Goal: Task Accomplishment & Management: Complete application form

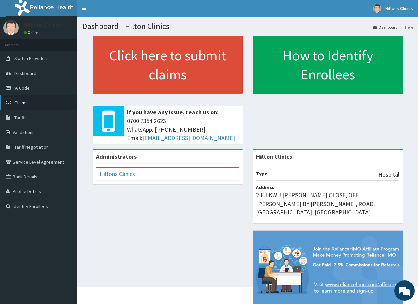
click at [32, 103] on link "Claims" at bounding box center [38, 103] width 77 height 15
click at [28, 104] on link "Claims" at bounding box center [38, 103] width 77 height 15
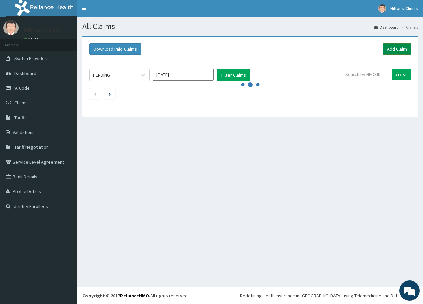
click at [392, 48] on link "Add Claim" at bounding box center [396, 48] width 29 height 11
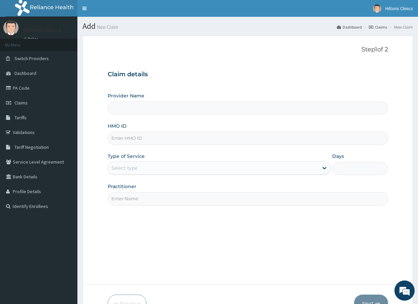
type input "Hilton Clinics"
click at [131, 111] on input "Hilton Clinics" at bounding box center [248, 108] width 280 height 13
click at [124, 138] on input "HMO ID" at bounding box center [248, 138] width 280 height 13
type input "SFA/1177/A"
click at [148, 169] on div "Select type" at bounding box center [213, 168] width 210 height 11
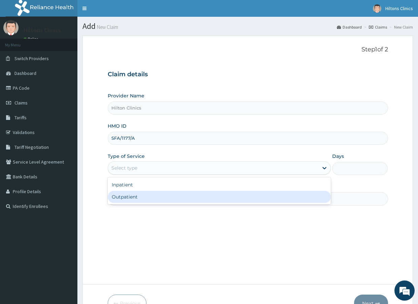
click at [144, 198] on div "Outpatient" at bounding box center [219, 197] width 223 height 12
type input "1"
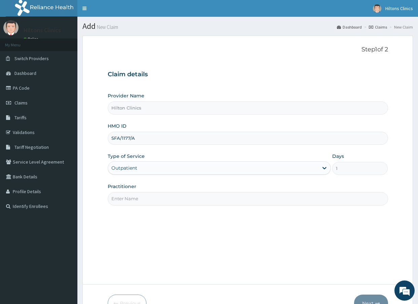
click at [163, 198] on input "Practitioner" at bounding box center [248, 198] width 280 height 13
type input "DR [PERSON_NAME]"
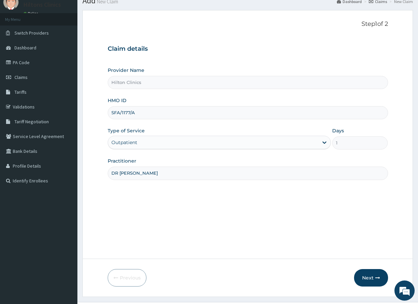
scroll to position [37, 0]
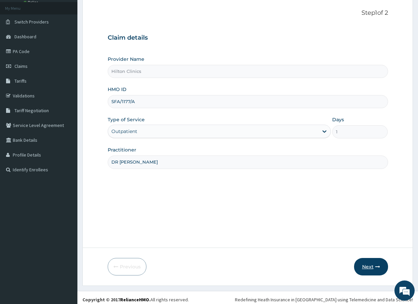
click at [370, 268] on button "Next" at bounding box center [371, 266] width 34 height 17
click at [138, 102] on input "SFA/1177/A" at bounding box center [248, 101] width 280 height 13
drag, startPoint x: 142, startPoint y: 105, endPoint x: 141, endPoint y: 101, distance: 4.7
click at [141, 101] on input "SFA/1177/A" at bounding box center [248, 101] width 280 height 13
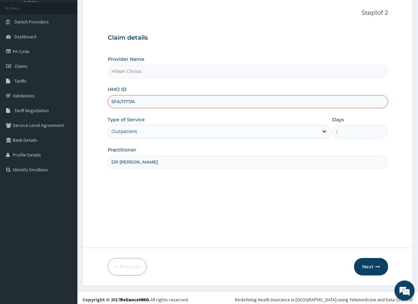
click at [137, 100] on input "SFA/1177/A" at bounding box center [248, 101] width 280 height 13
type input "SFA/11777/A"
click at [373, 269] on button "Next" at bounding box center [371, 266] width 34 height 17
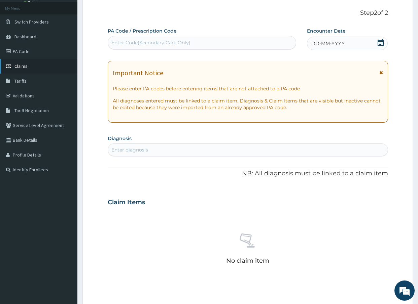
click at [27, 65] on span "Claims" at bounding box center [20, 66] width 13 height 6
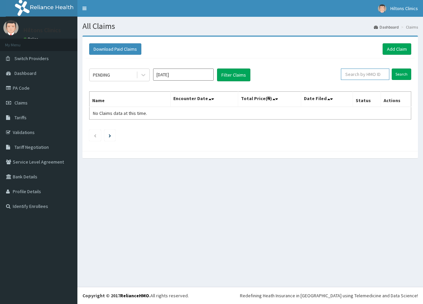
click at [369, 76] on input "text" at bounding box center [365, 74] width 48 height 11
click at [402, 73] on input "Search" at bounding box center [401, 74] width 20 height 11
click at [355, 74] on input "SFA/11177/A" at bounding box center [354, 74] width 43 height 11
type input "SFA/11777/A"
click at [397, 72] on input "Search" at bounding box center [401, 74] width 20 height 11
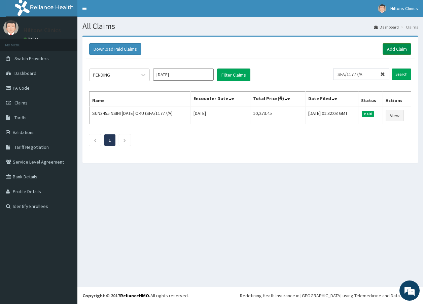
click at [395, 48] on link "Add Claim" at bounding box center [396, 48] width 29 height 11
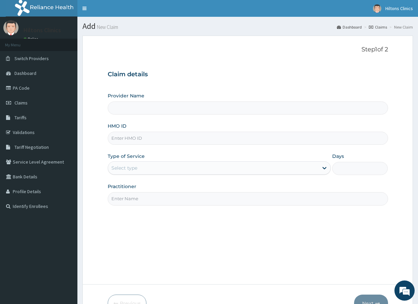
click at [158, 137] on input "HMO ID" at bounding box center [248, 138] width 280 height 13
type input "Hilton Clinics"
type input "SFA/11777/A"
click at [324, 169] on icon at bounding box center [324, 168] width 4 height 2
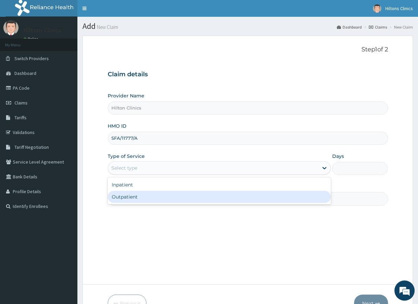
drag, startPoint x: 179, startPoint y: 205, endPoint x: 179, endPoint y: 201, distance: 4.0
click at [179, 201] on input "Practitioner" at bounding box center [248, 198] width 280 height 13
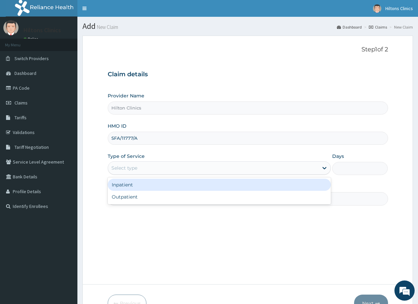
click at [174, 168] on div "Select type" at bounding box center [213, 168] width 210 height 11
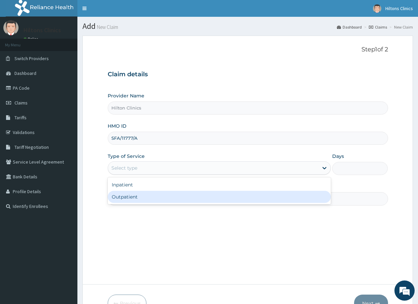
click at [139, 193] on div "Outpatient" at bounding box center [219, 197] width 223 height 12
type input "1"
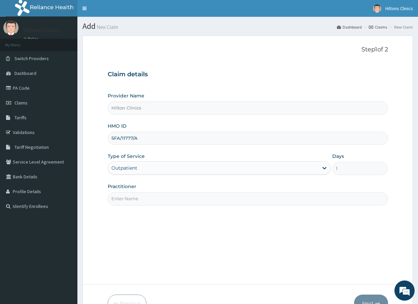
click at [142, 197] on input "Practitioner" at bounding box center [248, 198] width 280 height 13
type input "DR [PERSON_NAME]"
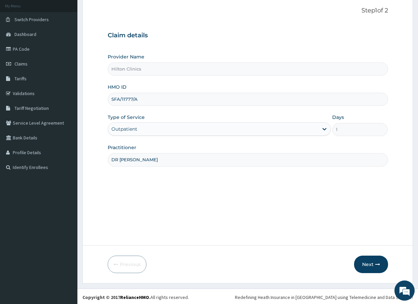
scroll to position [41, 0]
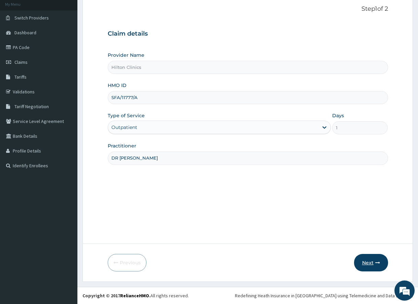
click at [370, 263] on button "Next" at bounding box center [371, 262] width 34 height 17
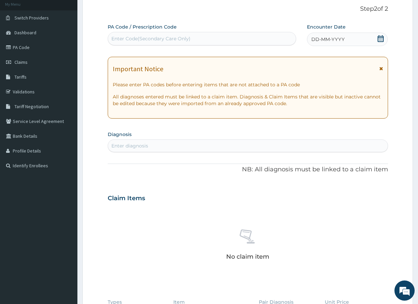
click at [381, 38] on icon at bounding box center [380, 38] width 7 height 7
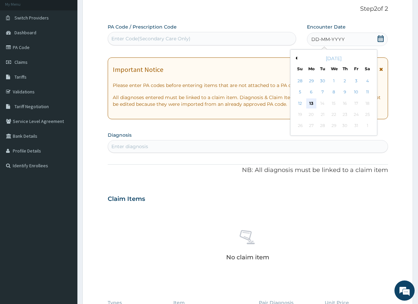
click at [308, 102] on div "13" at bounding box center [311, 104] width 10 height 10
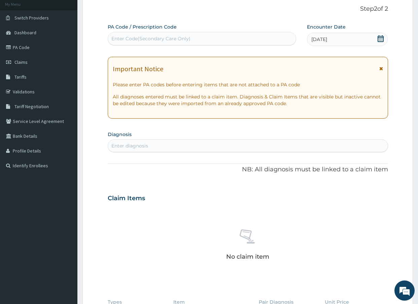
click at [156, 145] on div "Enter diagnosis" at bounding box center [247, 146] width 279 height 11
type input "URINARY TRACT"
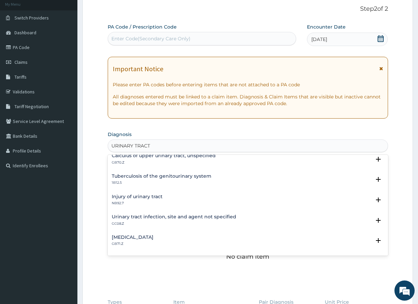
scroll to position [71, 0]
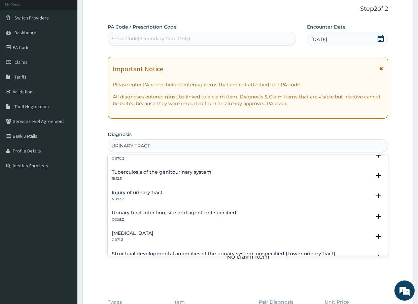
click at [181, 212] on h4 "Urinary tract infection, site and agent not specified" at bounding box center [174, 213] width 124 height 5
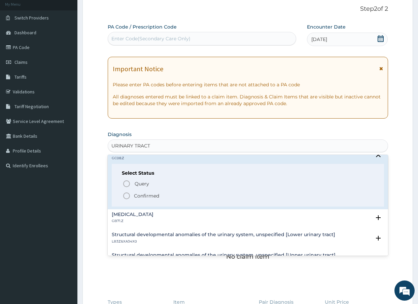
scroll to position [128, 0]
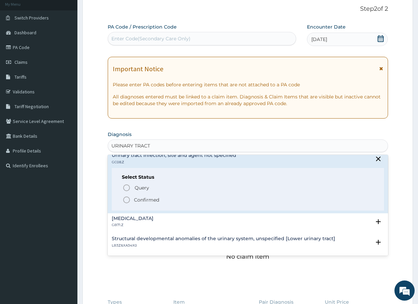
click at [139, 199] on p "Confirmed" at bounding box center [146, 200] width 25 height 7
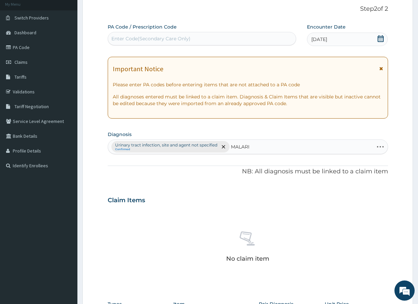
type input "[MEDICAL_DATA]"
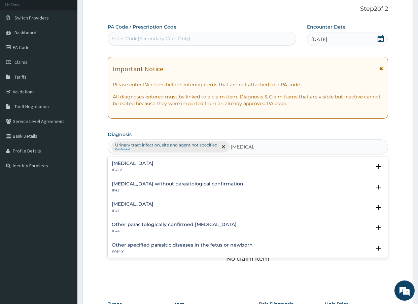
click at [150, 205] on h4 "[MEDICAL_DATA]" at bounding box center [133, 204] width 42 height 5
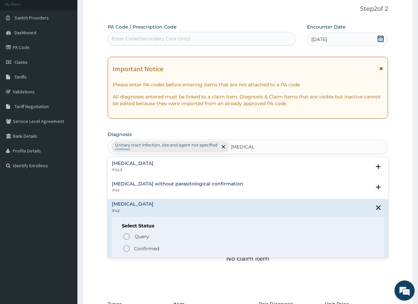
drag, startPoint x: 143, startPoint y: 250, endPoint x: 153, endPoint y: 239, distance: 14.8
click at [145, 248] on p "Confirmed" at bounding box center [146, 249] width 25 height 7
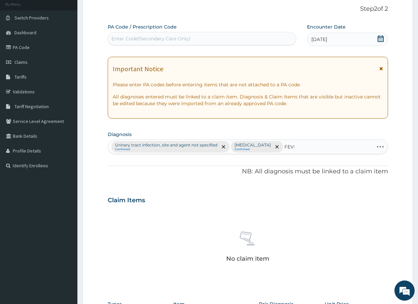
type input "FEVER"
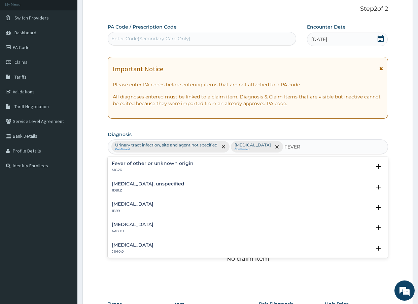
click at [135, 163] on h4 "Fever of other or unknown origin" at bounding box center [153, 163] width 82 height 5
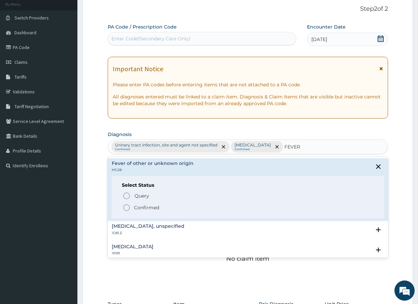
click at [128, 208] on icon "status option filled" at bounding box center [126, 208] width 8 height 8
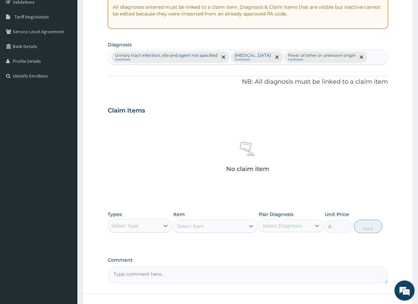
scroll to position [181, 0]
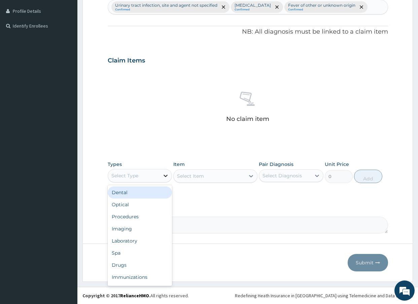
click at [166, 174] on icon at bounding box center [165, 176] width 7 height 7
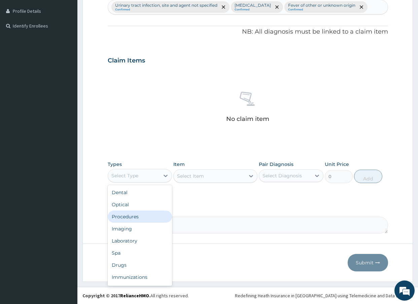
click at [133, 215] on div "Procedures" at bounding box center [140, 217] width 65 height 12
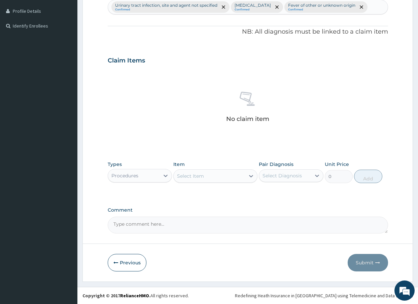
click at [252, 176] on icon at bounding box center [251, 176] width 4 height 2
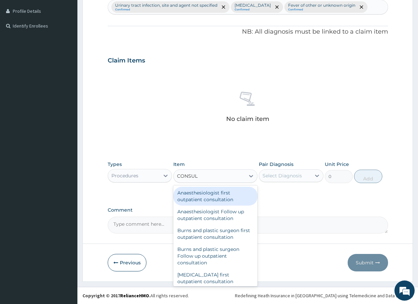
type input "CONSULT"
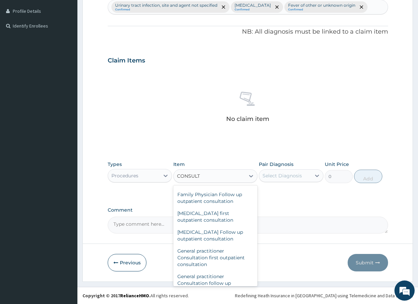
scroll to position [343, 0]
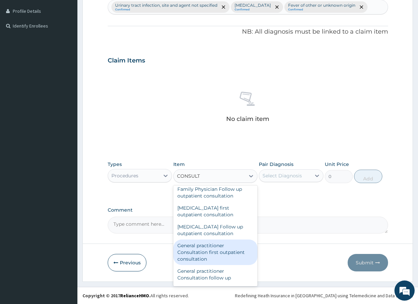
click at [205, 251] on div "General practitioner Consultation first outpatient consultation" at bounding box center [215, 253] width 84 height 26
type input "3000"
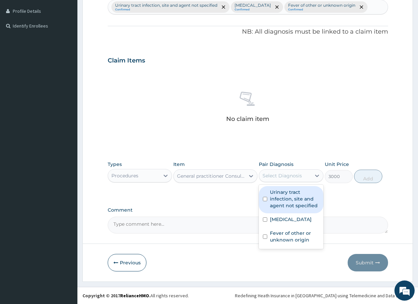
drag, startPoint x: 318, startPoint y: 179, endPoint x: 308, endPoint y: 184, distance: 11.1
click at [317, 179] on icon at bounding box center [316, 176] width 7 height 7
click at [276, 204] on label "Urinary tract infection, site and agent not specified" at bounding box center [294, 199] width 49 height 20
checkbox input "true"
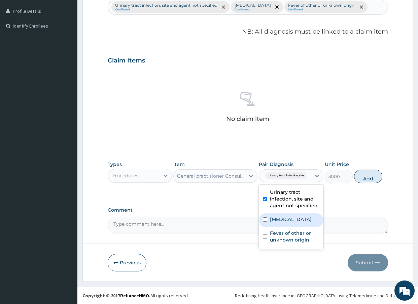
click at [269, 218] on div "[MEDICAL_DATA]" at bounding box center [291, 221] width 65 height 14
checkbox input "true"
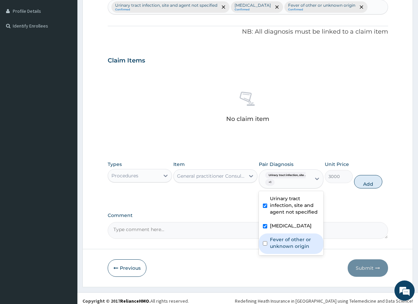
drag, startPoint x: 272, startPoint y: 243, endPoint x: 312, endPoint y: 207, distance: 54.0
click at [273, 242] on label "Fever of other or unknown origin" at bounding box center [294, 242] width 49 height 13
checkbox input "true"
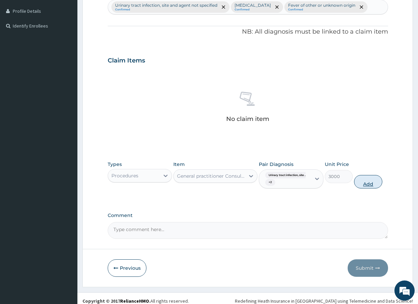
click at [368, 181] on button "Add" at bounding box center [368, 181] width 28 height 13
type input "0"
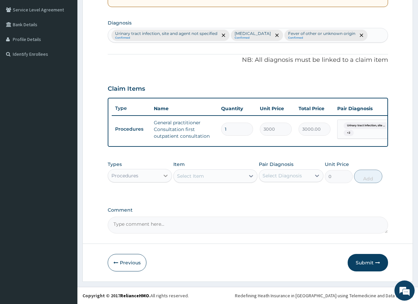
click at [164, 178] on icon at bounding box center [165, 176] width 7 height 7
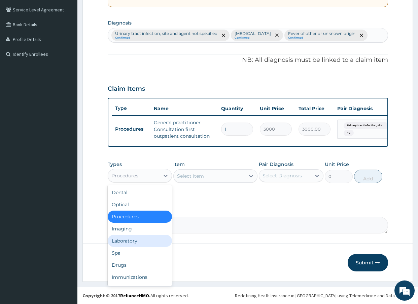
click at [123, 243] on div "Laboratory" at bounding box center [140, 241] width 65 height 12
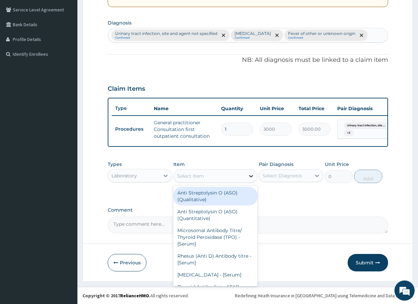
click at [251, 176] on icon at bounding box center [251, 176] width 7 height 7
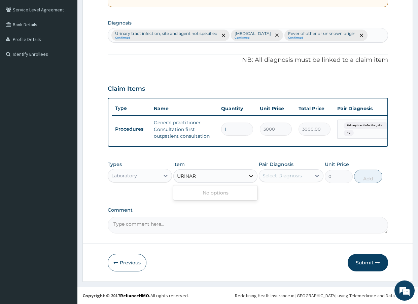
type input "URINA"
drag, startPoint x: 201, startPoint y: 191, endPoint x: 205, endPoint y: 190, distance: 3.5
click at [201, 190] on div "[MEDICAL_DATA]" at bounding box center [215, 193] width 84 height 12
type input "2000"
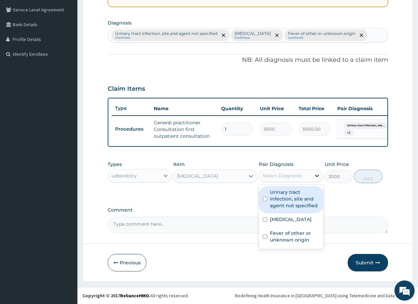
click at [318, 177] on icon at bounding box center [316, 176] width 7 height 7
click at [277, 204] on label "Urinary tract infection, site and agent not specified" at bounding box center [294, 199] width 49 height 20
checkbox input "true"
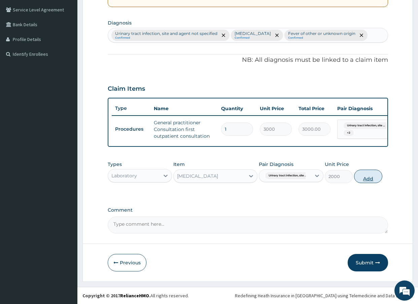
click at [369, 174] on button "Add" at bounding box center [368, 176] width 28 height 13
type input "0"
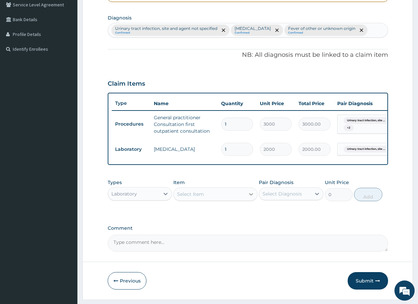
click at [252, 196] on icon at bounding box center [251, 194] width 4 height 2
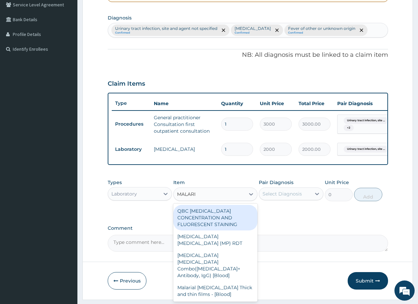
type input "[MEDICAL_DATA]"
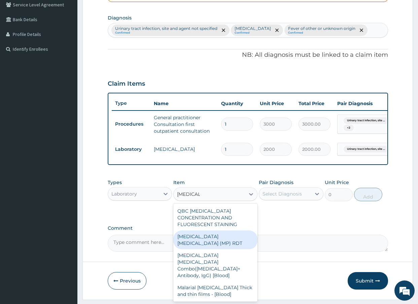
click at [213, 241] on div "[MEDICAL_DATA] [MEDICAL_DATA] (MP) RDT" at bounding box center [215, 240] width 84 height 19
type input "1500"
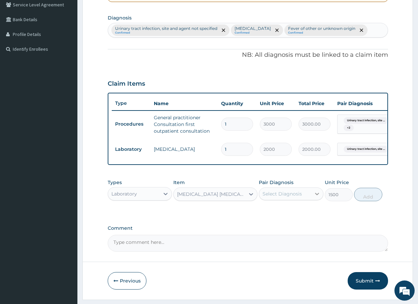
click at [317, 195] on icon at bounding box center [317, 194] width 4 height 2
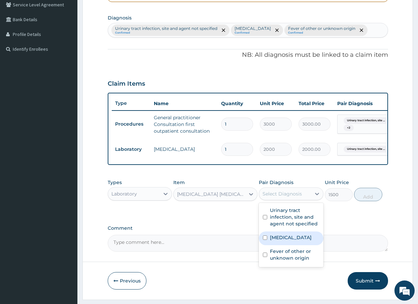
click at [287, 241] on label "[MEDICAL_DATA]" at bounding box center [291, 237] width 42 height 7
checkbox input "true"
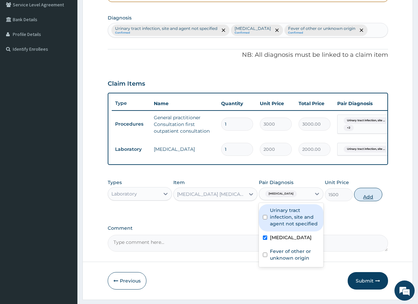
click at [370, 198] on button "Add" at bounding box center [368, 194] width 28 height 13
type input "0"
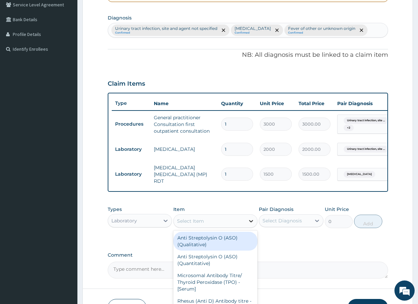
click at [248, 225] on icon at bounding box center [251, 221] width 7 height 7
click at [219, 223] on div "Select Item" at bounding box center [209, 221] width 71 height 11
click at [251, 225] on icon at bounding box center [251, 221] width 7 height 7
type input "W"
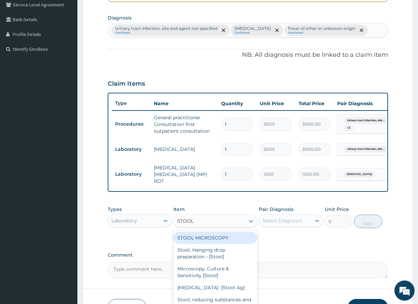
type input "STOOL"
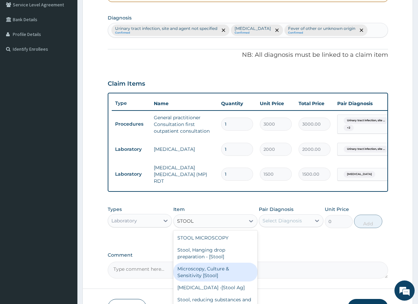
click at [196, 275] on div "Microscopy, Culture & Sensitivity [Stool]" at bounding box center [215, 272] width 84 height 19
type input "3500"
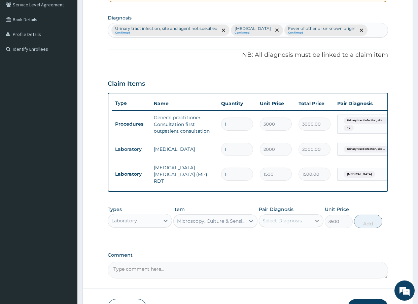
click at [318, 222] on icon at bounding box center [317, 221] width 4 height 2
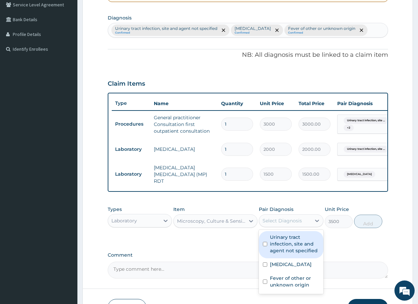
click at [285, 251] on label "Urinary tract infection, site and agent not specified" at bounding box center [294, 244] width 49 height 20
checkbox input "true"
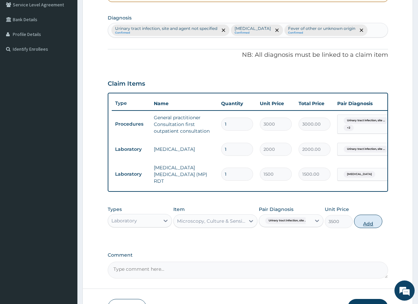
click at [370, 220] on button "Add" at bounding box center [368, 221] width 28 height 13
type input "0"
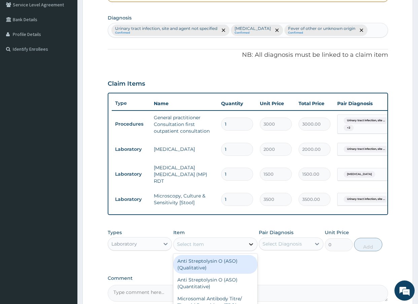
click at [250, 246] on icon at bounding box center [251, 244] width 4 height 2
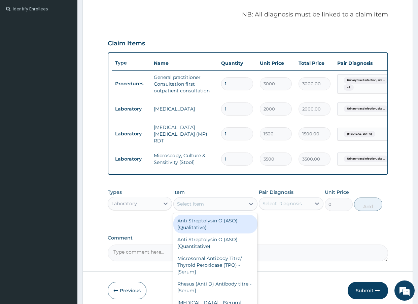
scroll to position [227, 0]
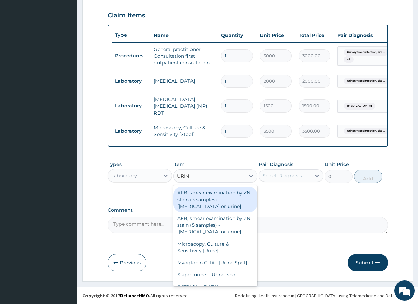
type input "URINE"
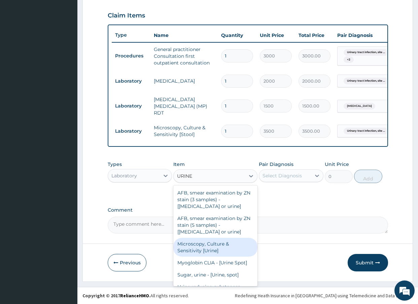
click at [198, 247] on div "Microscopy, Culture & Sensitivity [Urine]" at bounding box center [215, 247] width 84 height 19
type input "3500"
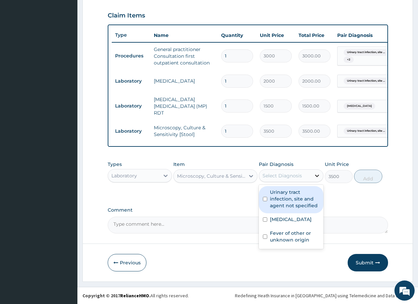
click at [319, 179] on icon at bounding box center [316, 176] width 7 height 7
click at [301, 202] on label "Urinary tract infection, site and agent not specified" at bounding box center [294, 199] width 49 height 20
checkbox input "true"
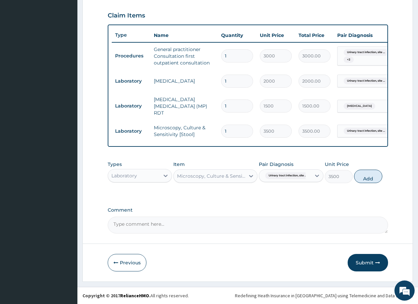
drag, startPoint x: 373, startPoint y: 174, endPoint x: 365, endPoint y: 174, distance: 8.1
click at [372, 174] on button "Add" at bounding box center [368, 176] width 28 height 13
type input "0"
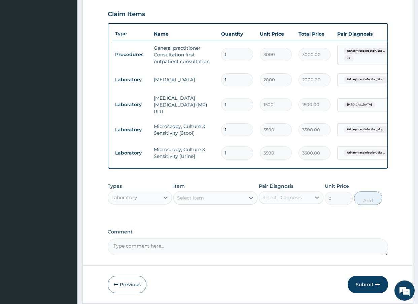
scroll to position [250, 0]
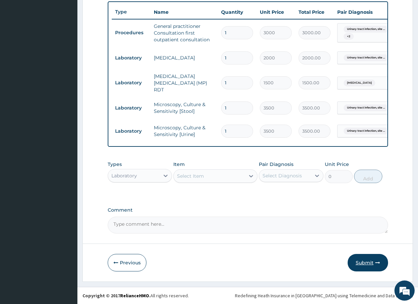
click at [371, 261] on button "Submit" at bounding box center [367, 262] width 40 height 17
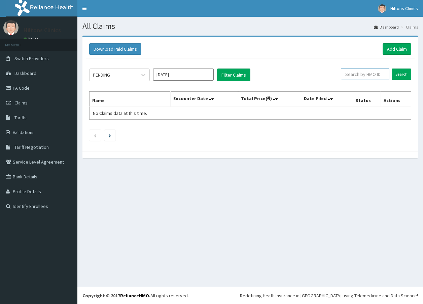
click at [384, 75] on input "text" at bounding box center [365, 74] width 48 height 11
type input "SFA/11777/A"
click at [400, 74] on input "Search" at bounding box center [401, 74] width 20 height 11
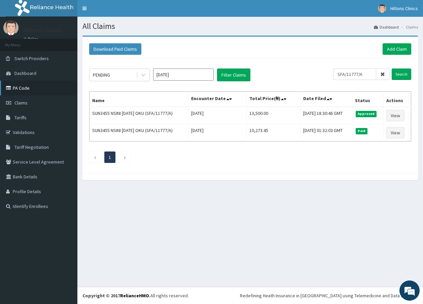
click at [31, 87] on link "PA Code" at bounding box center [38, 88] width 77 height 15
